Goal: Check status: Check status

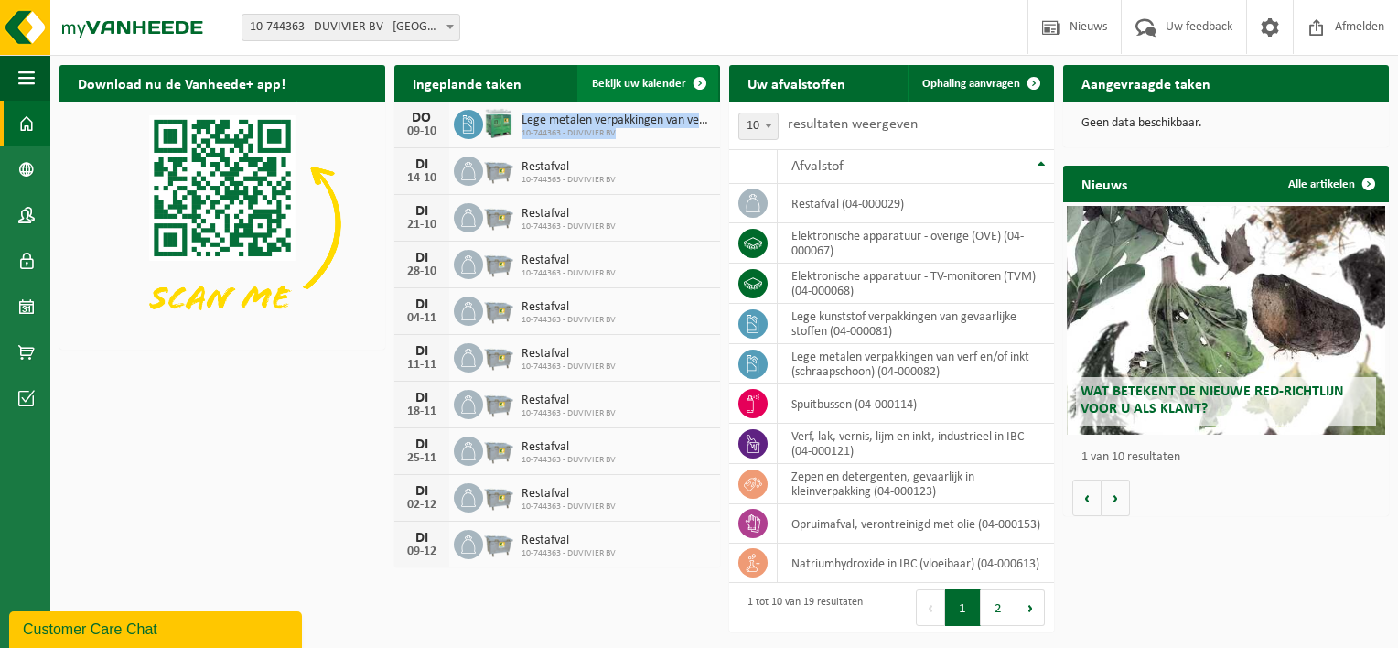
drag, startPoint x: 520, startPoint y: 121, endPoint x: 638, endPoint y: 94, distance: 121.8
click at [633, 132] on div "Lege metalen verpakkingen van verf en/of inkt (schraapschoon) 10-744363 - DUVIV…" at bounding box center [611, 125] width 198 height 28
drag, startPoint x: 638, startPoint y: 94, endPoint x: 572, endPoint y: 37, distance: 88.2
click at [572, 35] on div "Vestiging: 10-744363 - DUVIVIER BV - BRUGGE 10-744363 - DUVIVIER BV - BRUGGE We…" at bounding box center [699, 28] width 1398 height 56
click at [640, 71] on link "Bekijk uw kalender" at bounding box center [647, 83] width 141 height 37
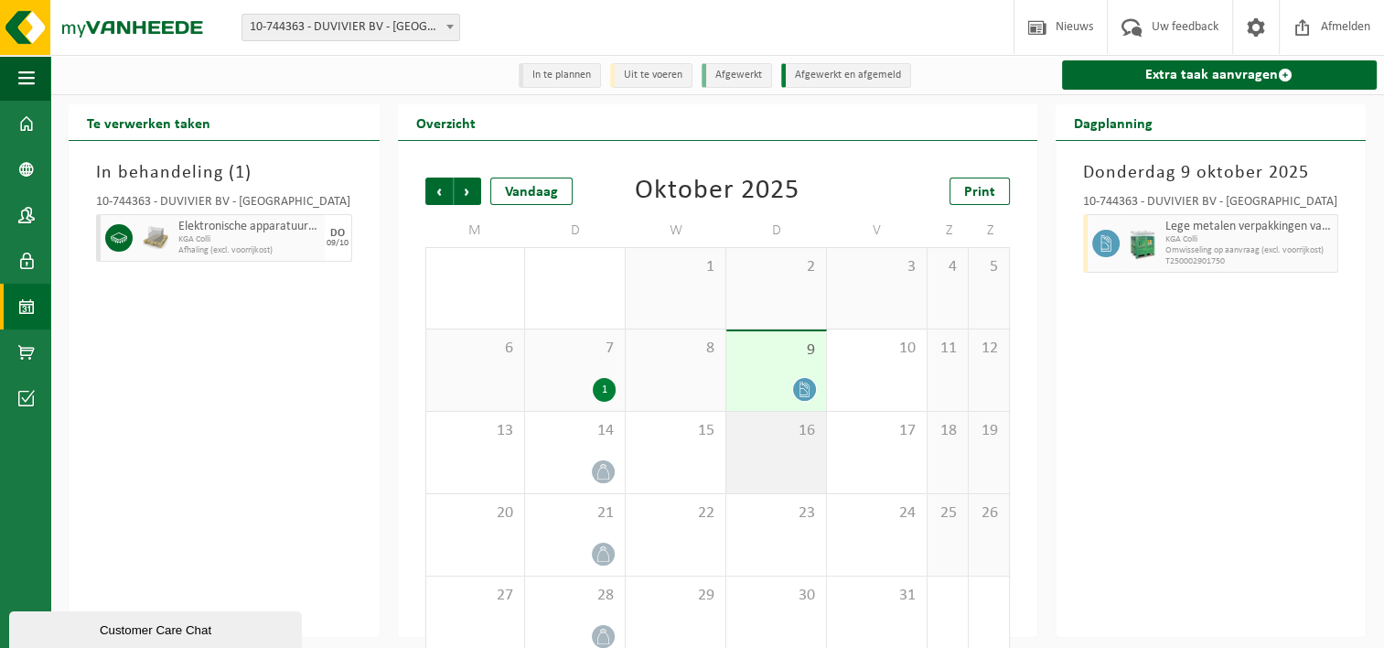
click at [769, 457] on div "16" at bounding box center [776, 452] width 100 height 81
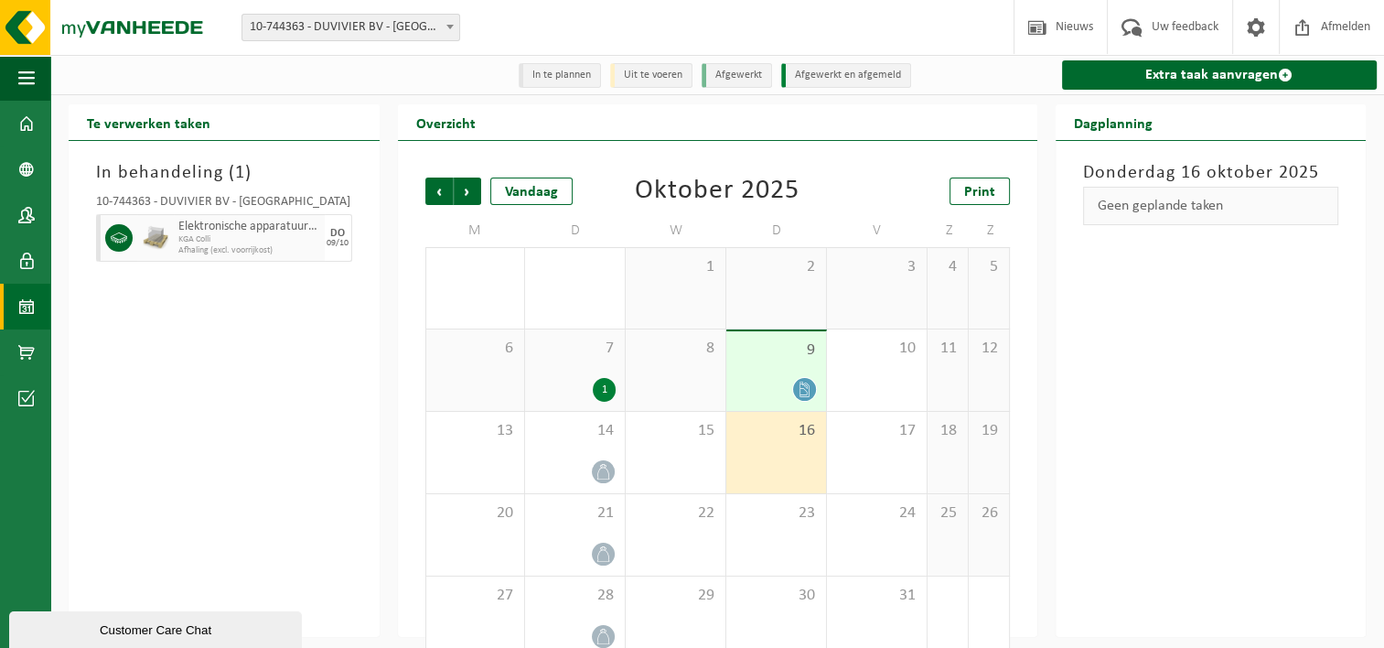
click at [1286, 443] on div "[DATE] Geen geplande taken" at bounding box center [1211, 389] width 311 height 496
